Goal: Information Seeking & Learning: Learn about a topic

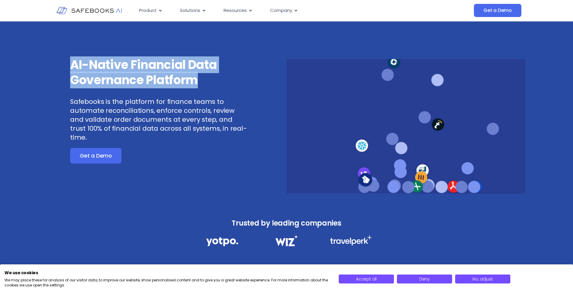
drag, startPoint x: 211, startPoint y: 81, endPoint x: 72, endPoint y: 65, distance: 138.9
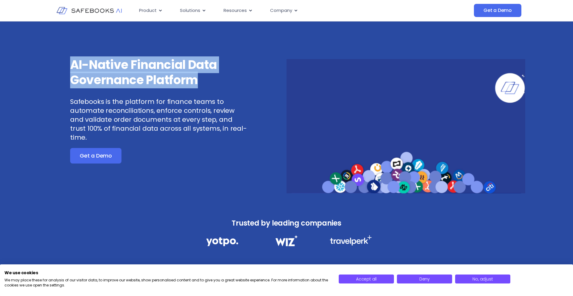
click at [72, 65] on h3 "AI-Native Financial Data Governance Platform" at bounding box center [159, 72] width 179 height 30
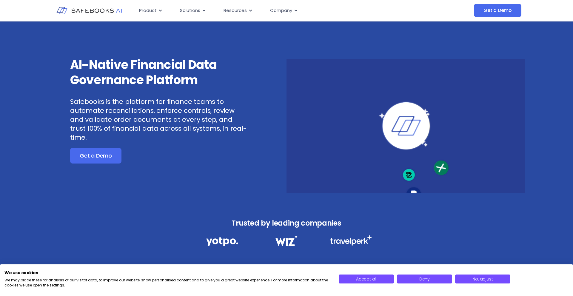
click at [147, 108] on p "Safebooks is the platform for finance teams to automate reconciliations, enforc…" at bounding box center [159, 119] width 179 height 45
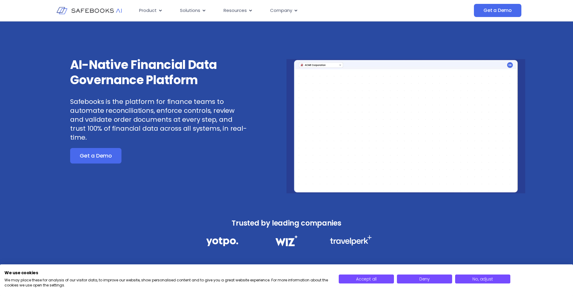
click at [158, 121] on p "Safebooks is the platform for finance teams to automate reconciliations, enforc…" at bounding box center [159, 119] width 179 height 45
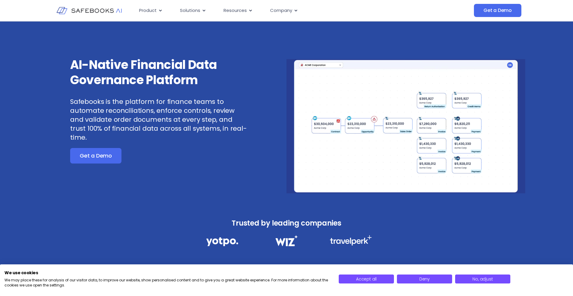
click at [208, 123] on p "Safebooks is the platform for finance teams to automate reconciliations, enforc…" at bounding box center [159, 119] width 179 height 45
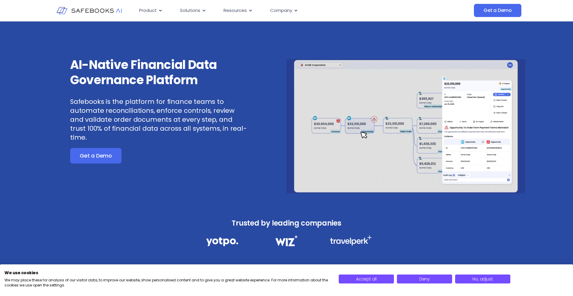
click at [231, 130] on p "Safebooks is the platform for finance teams to automate reconciliations, enforc…" at bounding box center [159, 119] width 179 height 45
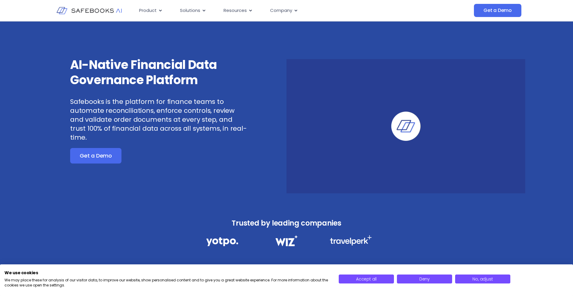
click at [160, 120] on p "Safebooks is the platform for finance teams to automate reconciliations, enforc…" at bounding box center [159, 119] width 179 height 45
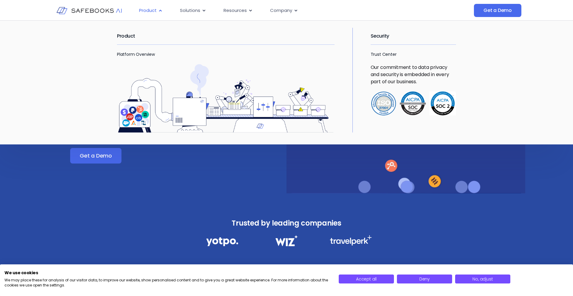
click at [161, 9] on icon "Menu" at bounding box center [160, 10] width 4 height 4
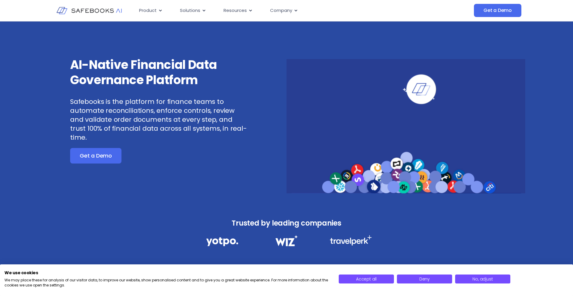
click at [174, 165] on div "AI-Native Financial Data Governance Platform Safebooks is the platform for fina…" at bounding box center [167, 125] width 239 height 136
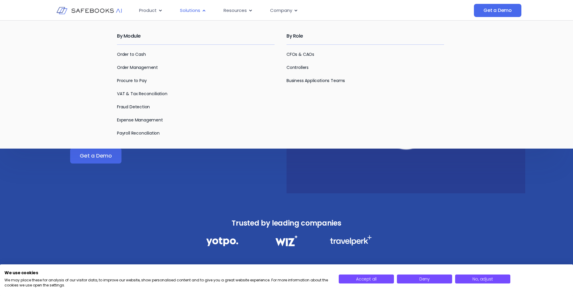
click at [203, 12] on icon "Menu" at bounding box center [204, 10] width 4 height 4
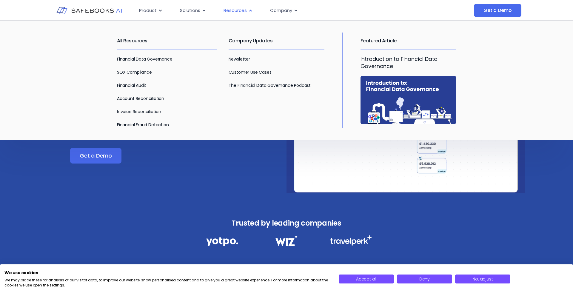
click at [238, 11] on span "Resources" at bounding box center [234, 10] width 23 height 7
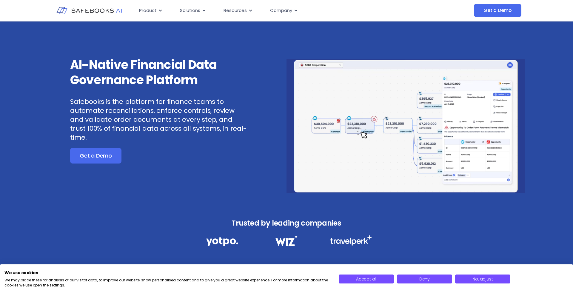
click at [188, 183] on div "AI-Native Financial Data Governance Platform Safebooks is the platform for fina…" at bounding box center [167, 125] width 239 height 136
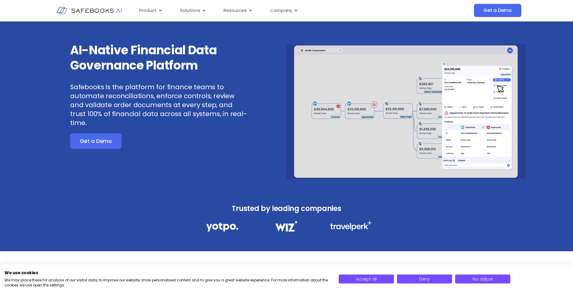
scroll to position [19, 0]
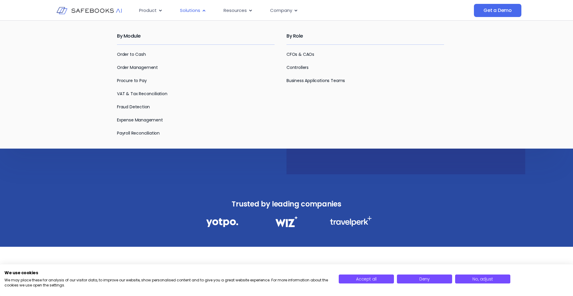
click at [199, 9] on span "Solutions" at bounding box center [190, 10] width 20 height 7
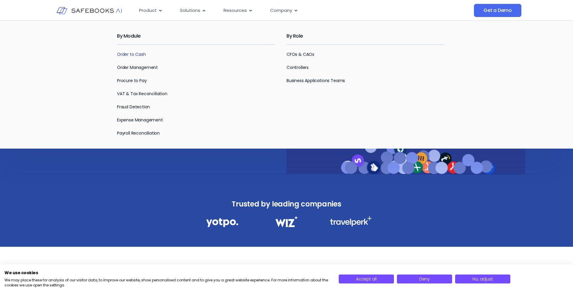
click at [139, 53] on link "Order to Cash" at bounding box center [131, 54] width 29 height 6
